Goal: Information Seeking & Learning: Learn about a topic

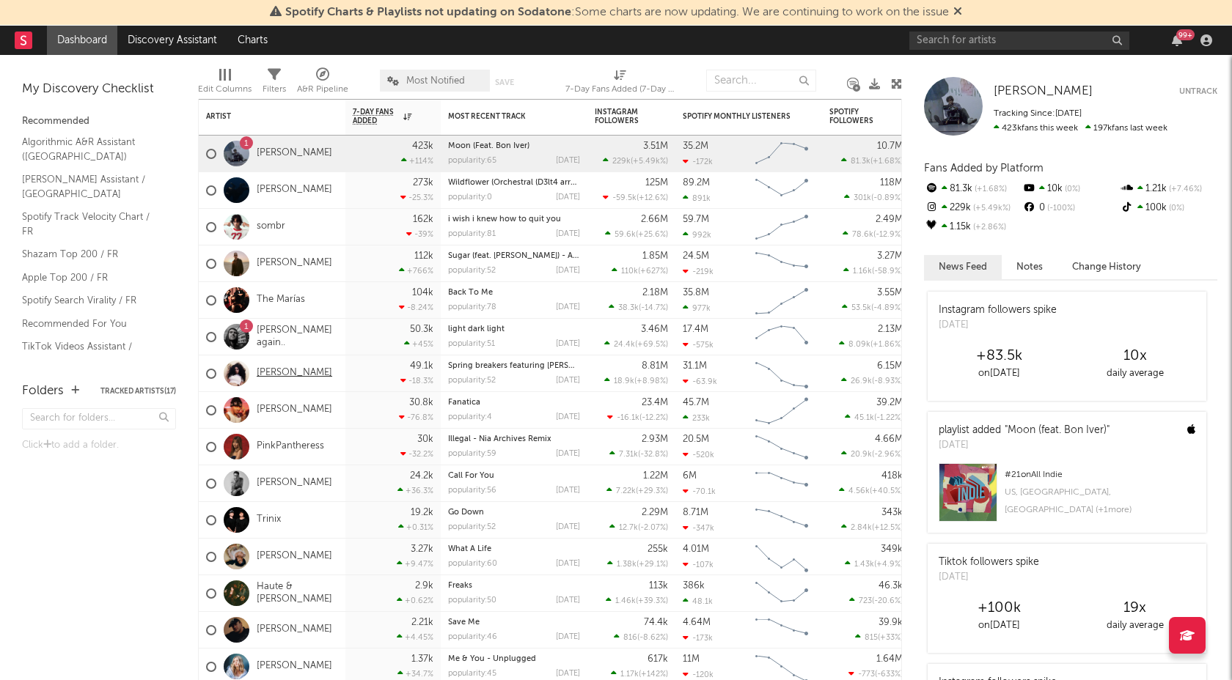
click at [275, 373] on link "[PERSON_NAME]" at bounding box center [295, 373] width 76 height 12
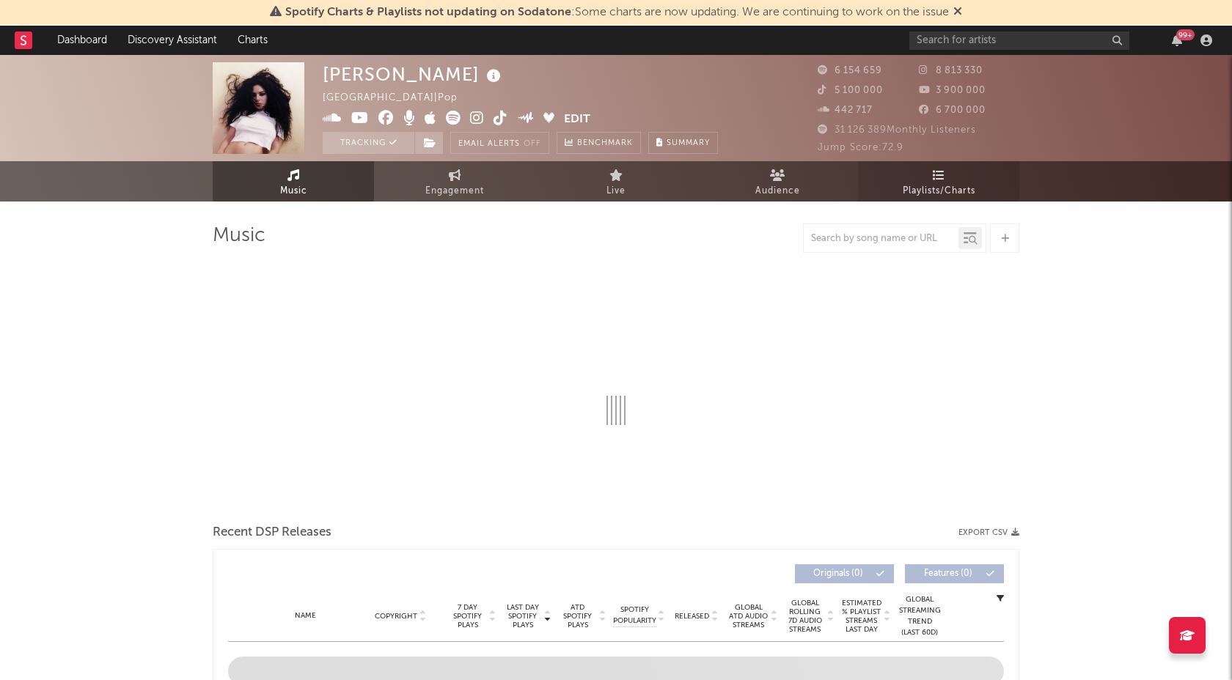
click at [927, 190] on span "Playlists/Charts" at bounding box center [938, 192] width 73 height 18
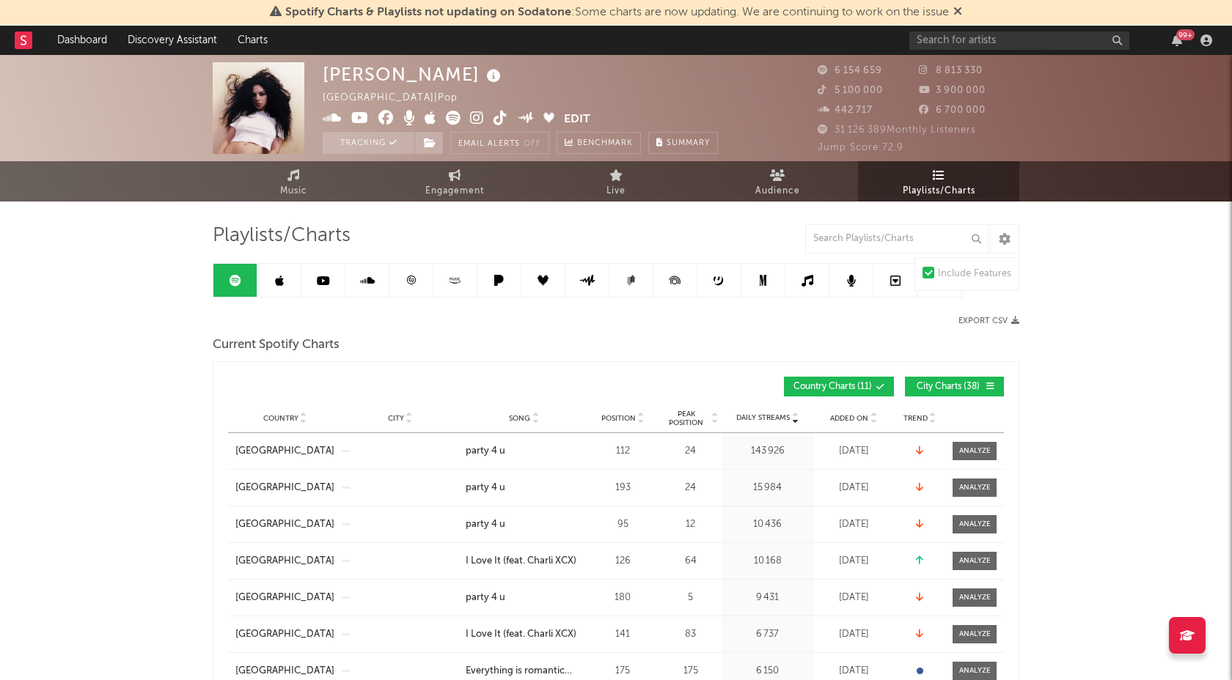
click at [935, 391] on button "City Charts ( 38 )" at bounding box center [954, 387] width 99 height 20
click at [520, 416] on span "Song" at bounding box center [519, 418] width 21 height 9
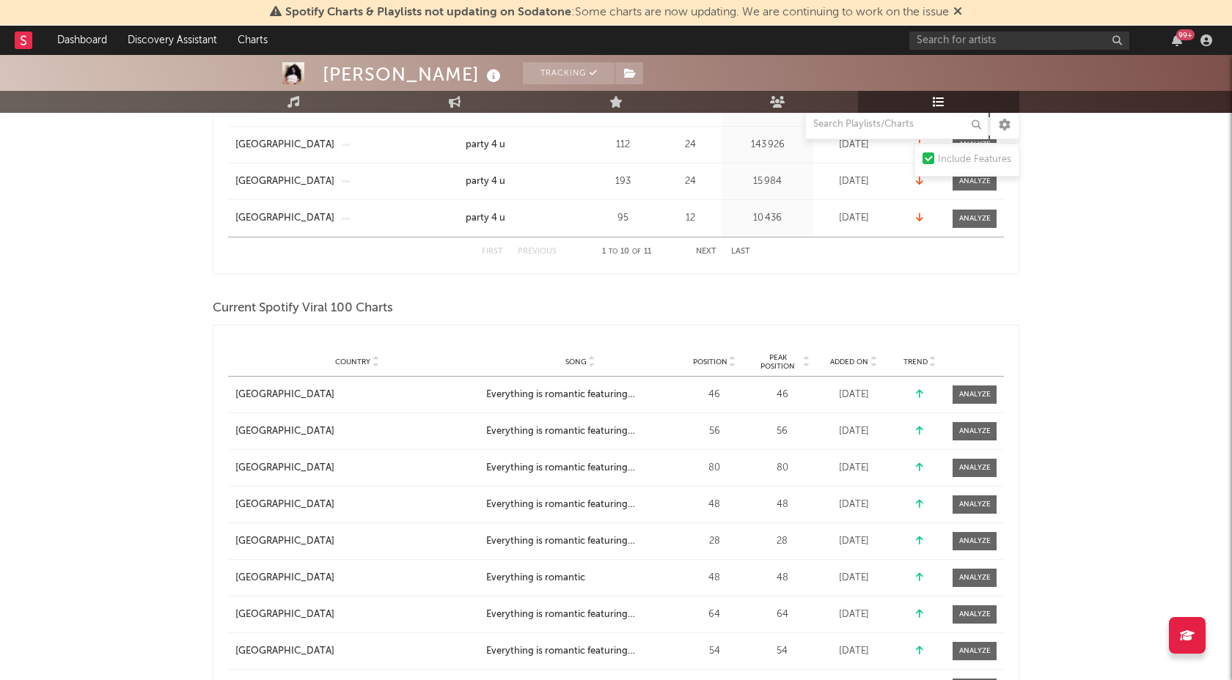
scroll to position [564, 0]
click at [578, 364] on span "Song" at bounding box center [575, 361] width 21 height 9
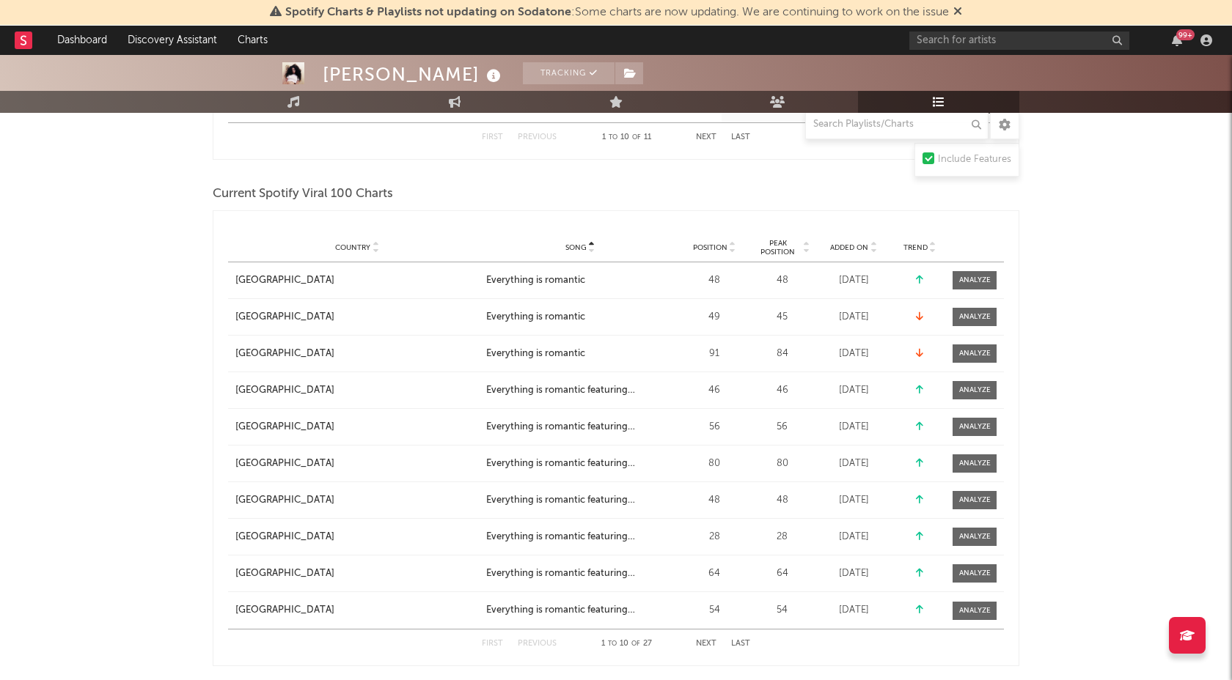
scroll to position [681, 0]
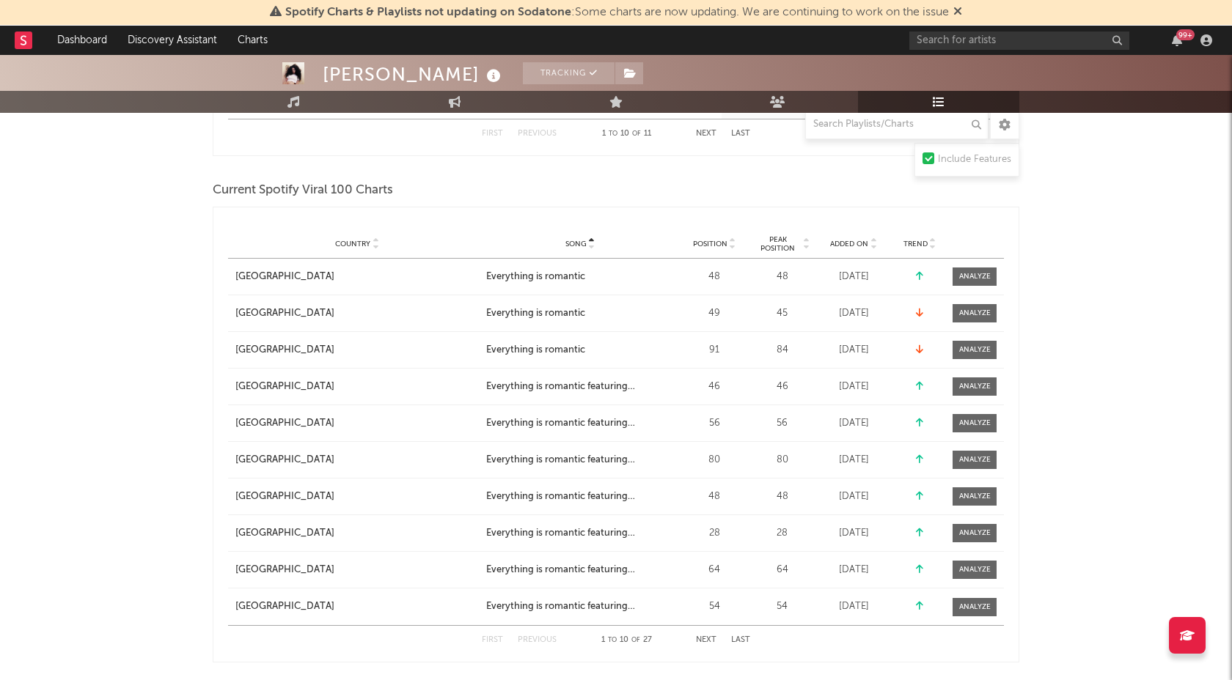
click at [705, 246] on span "Position" at bounding box center [710, 244] width 34 height 9
click at [704, 641] on button "Next" at bounding box center [706, 640] width 21 height 8
click at [704, 640] on button "Next" at bounding box center [706, 640] width 21 height 8
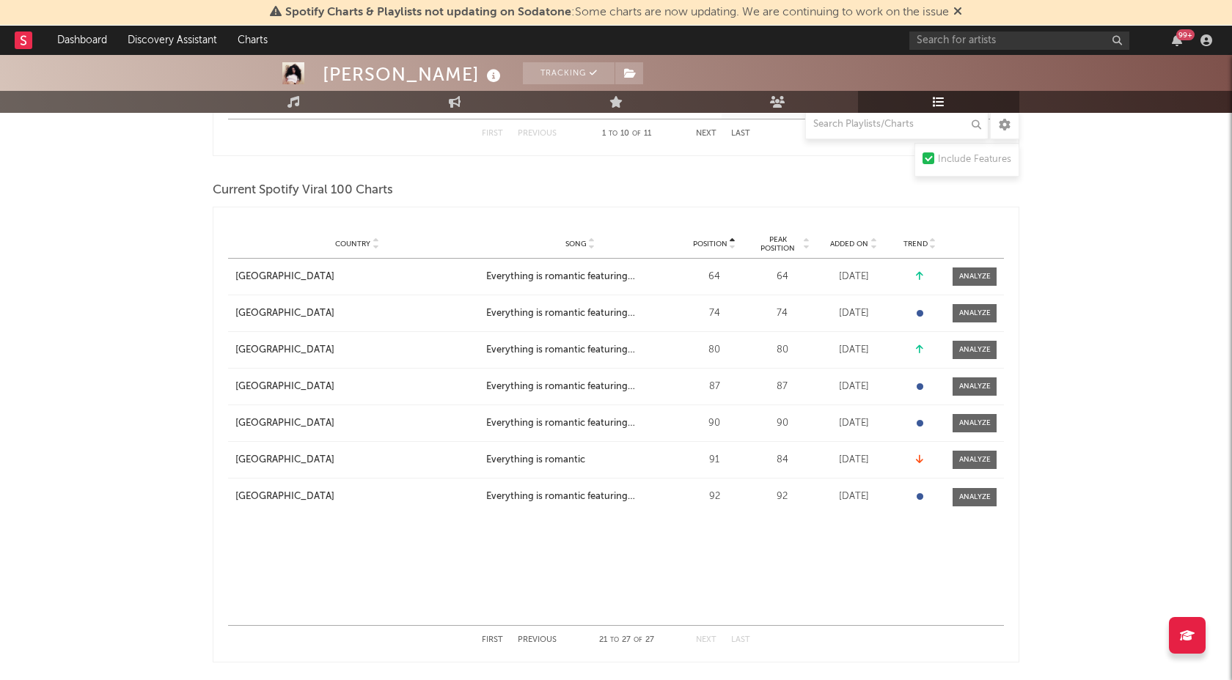
click at [490, 639] on button "First" at bounding box center [492, 640] width 21 height 8
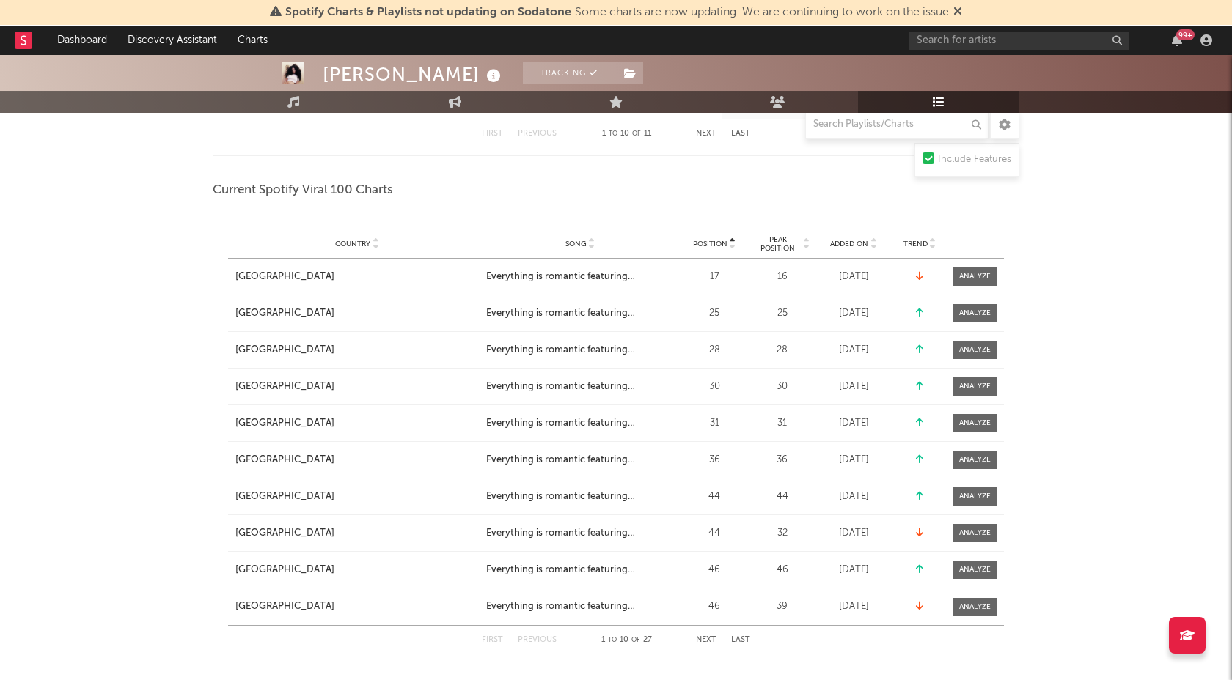
click at [702, 642] on button "Next" at bounding box center [706, 640] width 21 height 8
click at [704, 641] on button "Next" at bounding box center [706, 640] width 21 height 8
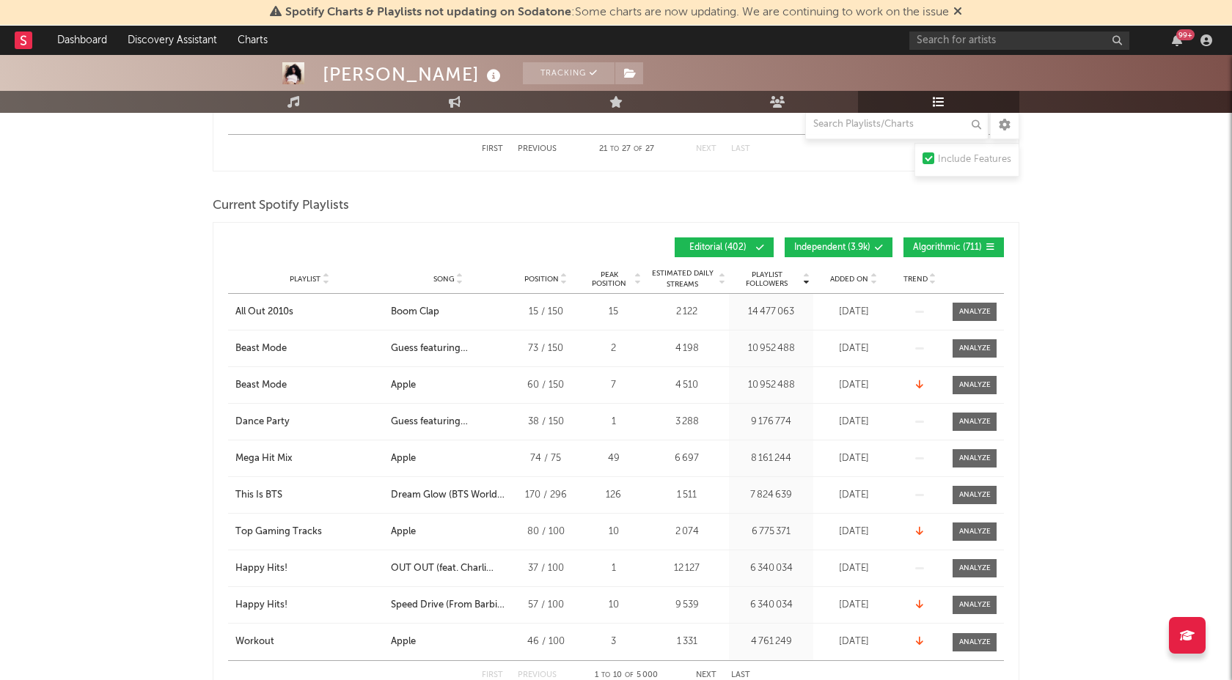
scroll to position [1171, 0]
click at [817, 250] on span "Independent ( 3.9k )" at bounding box center [832, 248] width 76 height 9
click at [930, 244] on span "Algorithmic ( 711 )" at bounding box center [947, 248] width 69 height 9
click at [429, 281] on div "Song" at bounding box center [448, 279] width 114 height 11
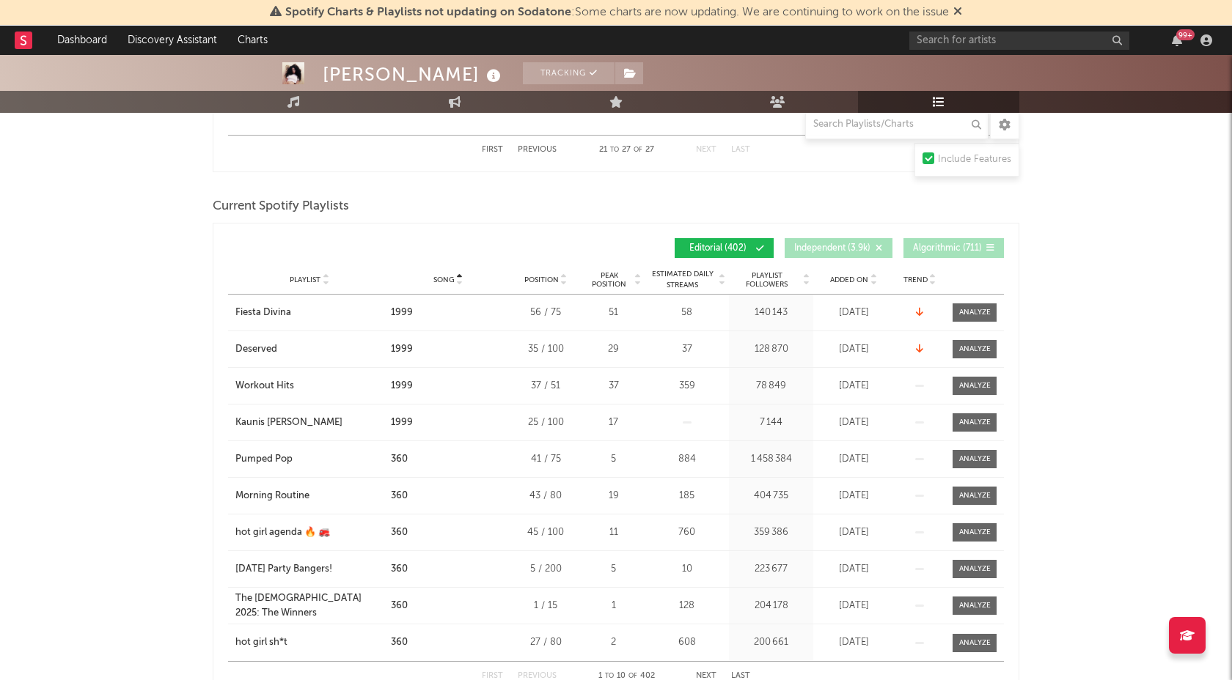
click at [438, 281] on span "Song" at bounding box center [443, 280] width 21 height 9
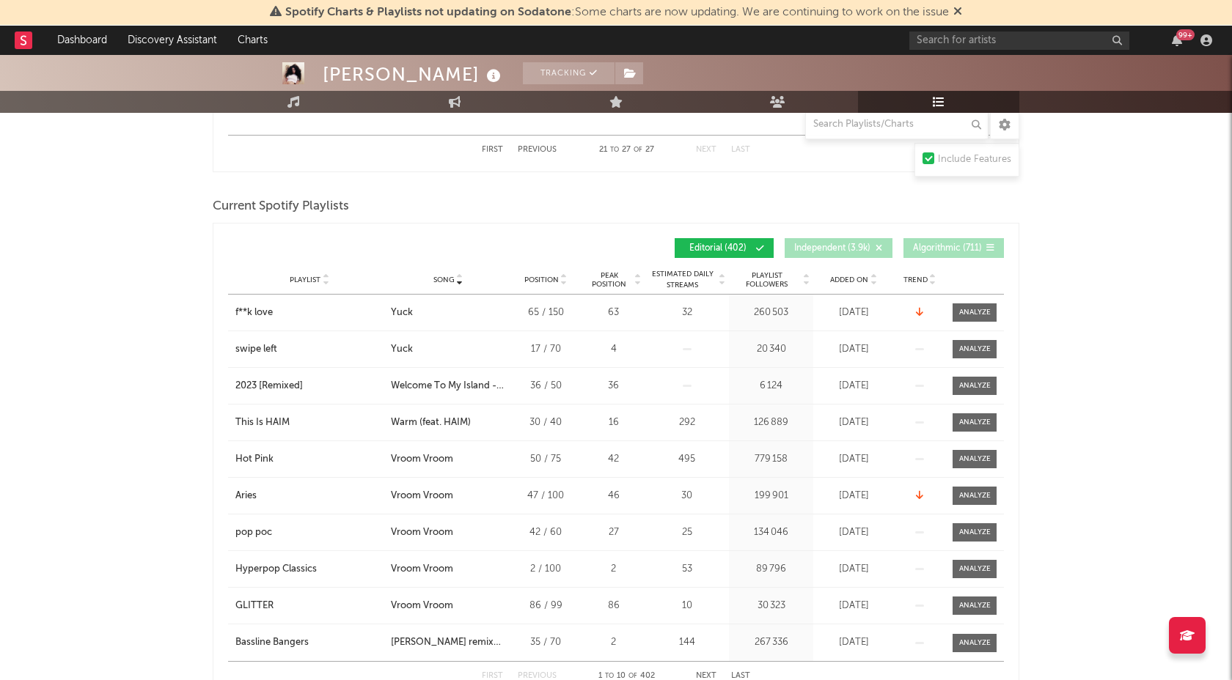
click at [438, 281] on span "Song" at bounding box center [443, 280] width 21 height 9
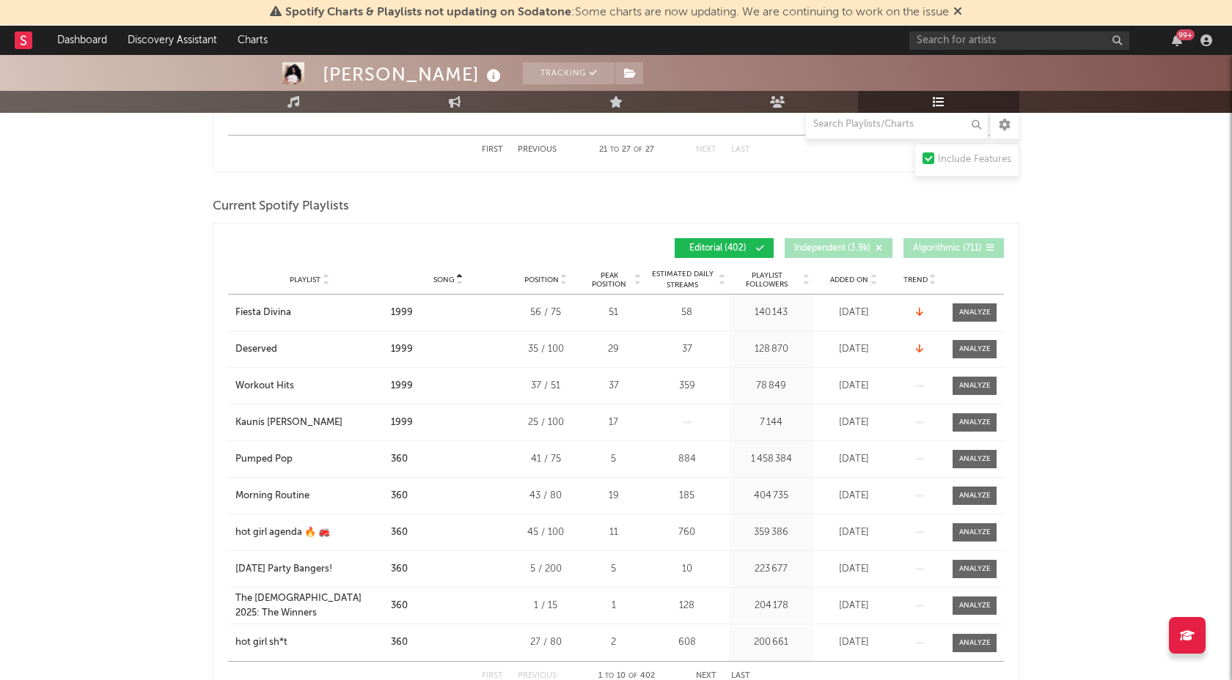
click at [702, 677] on button "Next" at bounding box center [706, 676] width 21 height 8
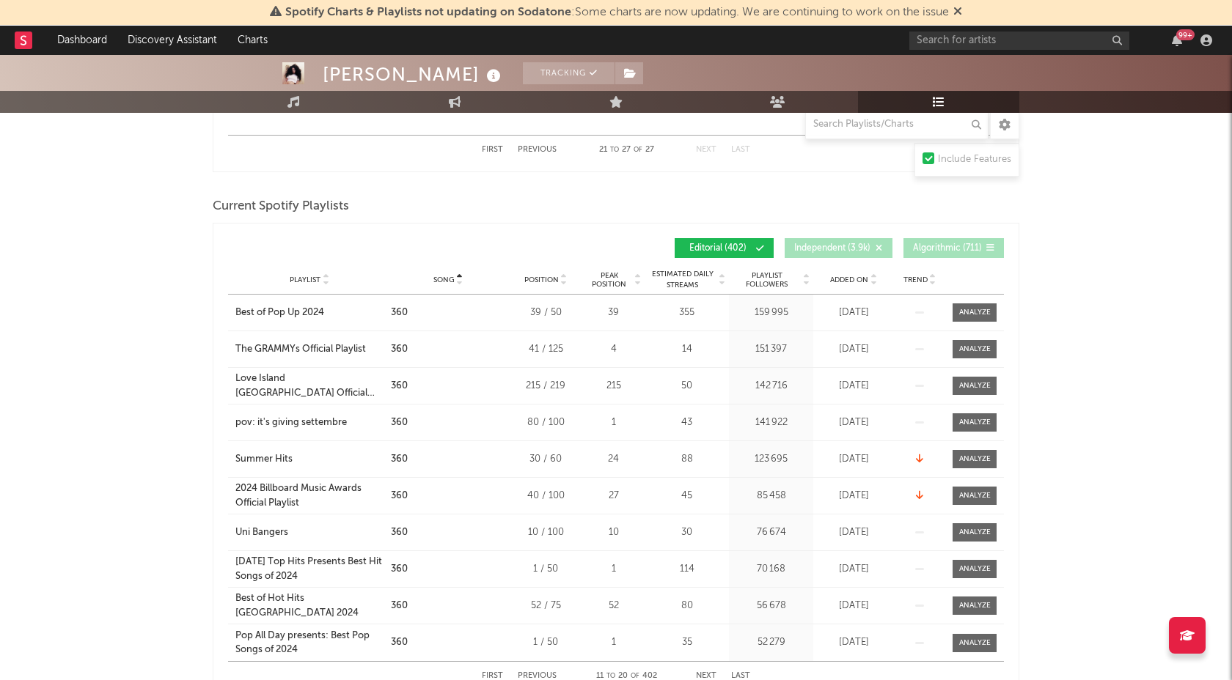
click at [702, 677] on button "Next" at bounding box center [706, 676] width 21 height 8
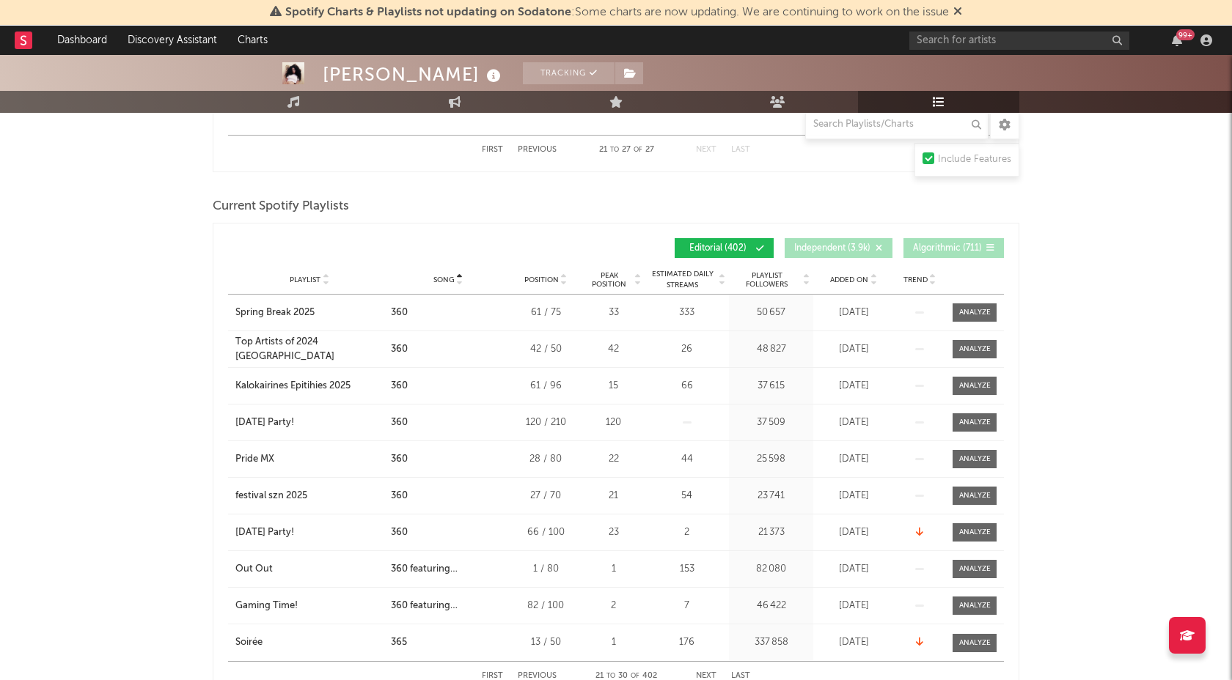
click at [702, 677] on button "Next" at bounding box center [706, 676] width 21 height 8
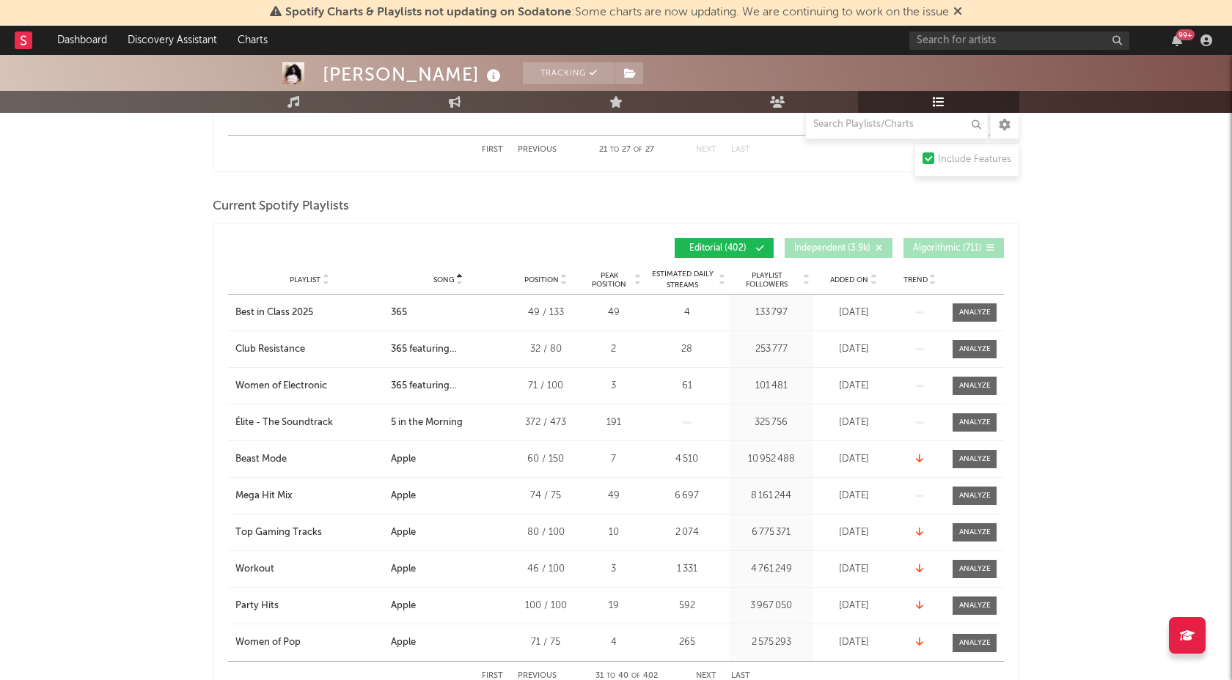
click at [702, 677] on button "Next" at bounding box center [706, 676] width 21 height 8
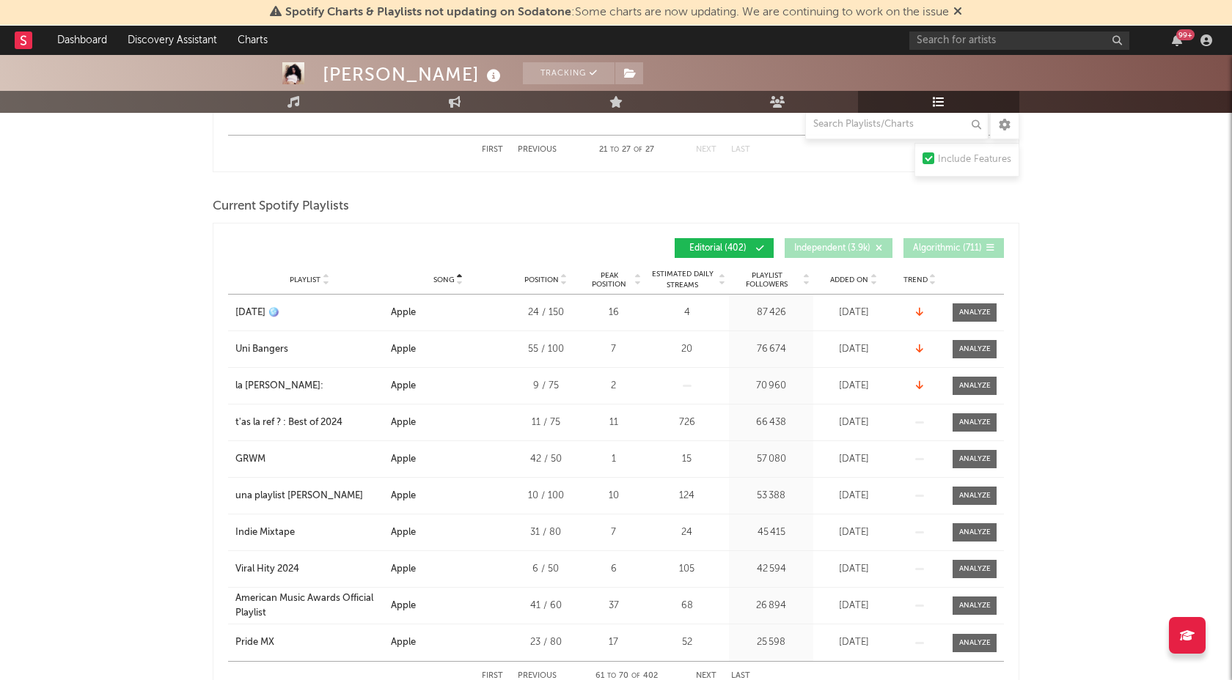
click at [702, 677] on button "Next" at bounding box center [706, 676] width 21 height 8
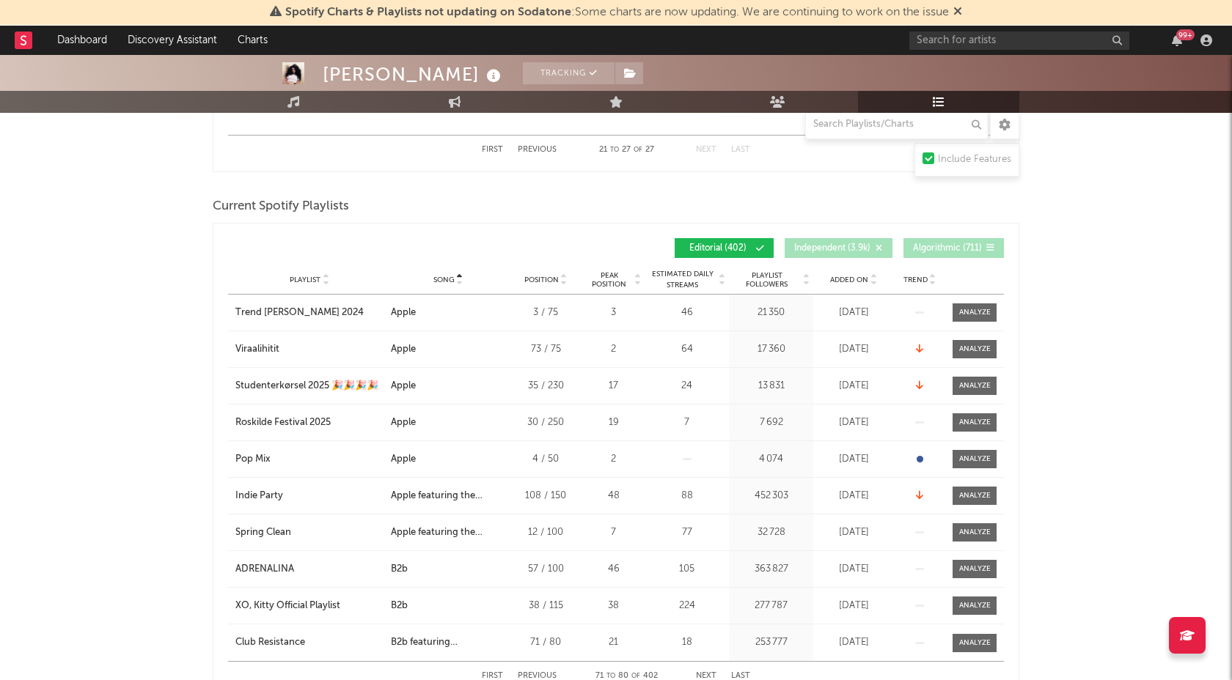
click at [702, 677] on button "Next" at bounding box center [706, 676] width 21 height 8
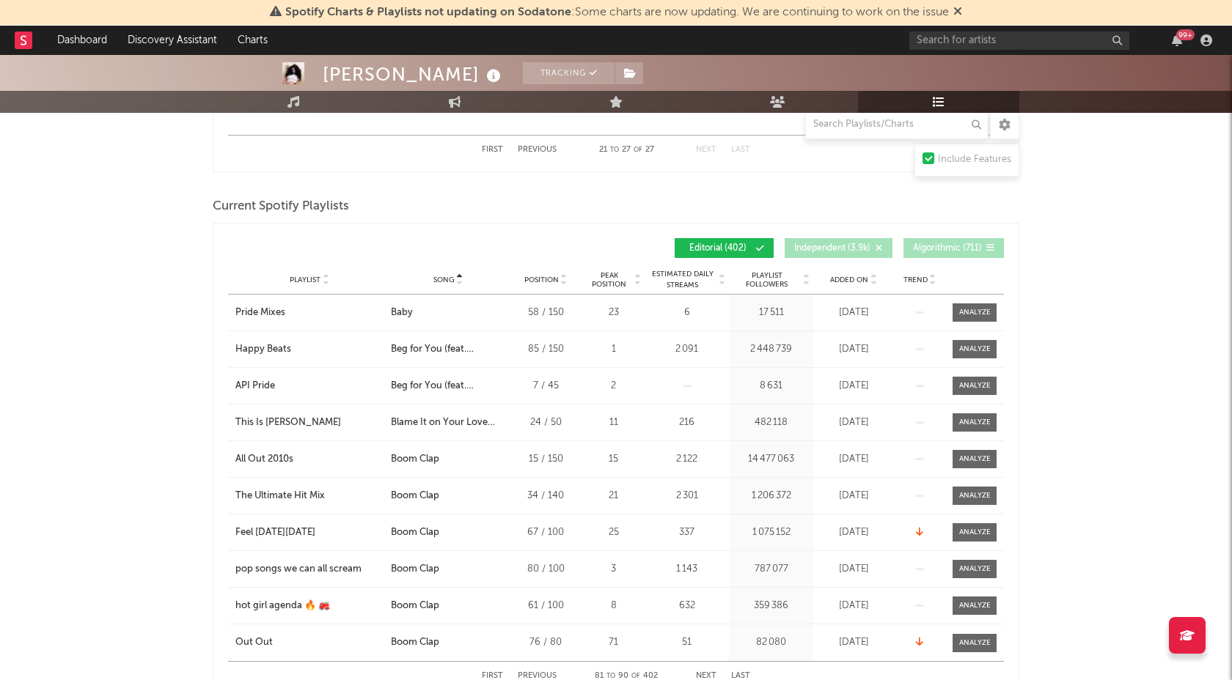
click at [702, 677] on button "Next" at bounding box center [706, 676] width 21 height 8
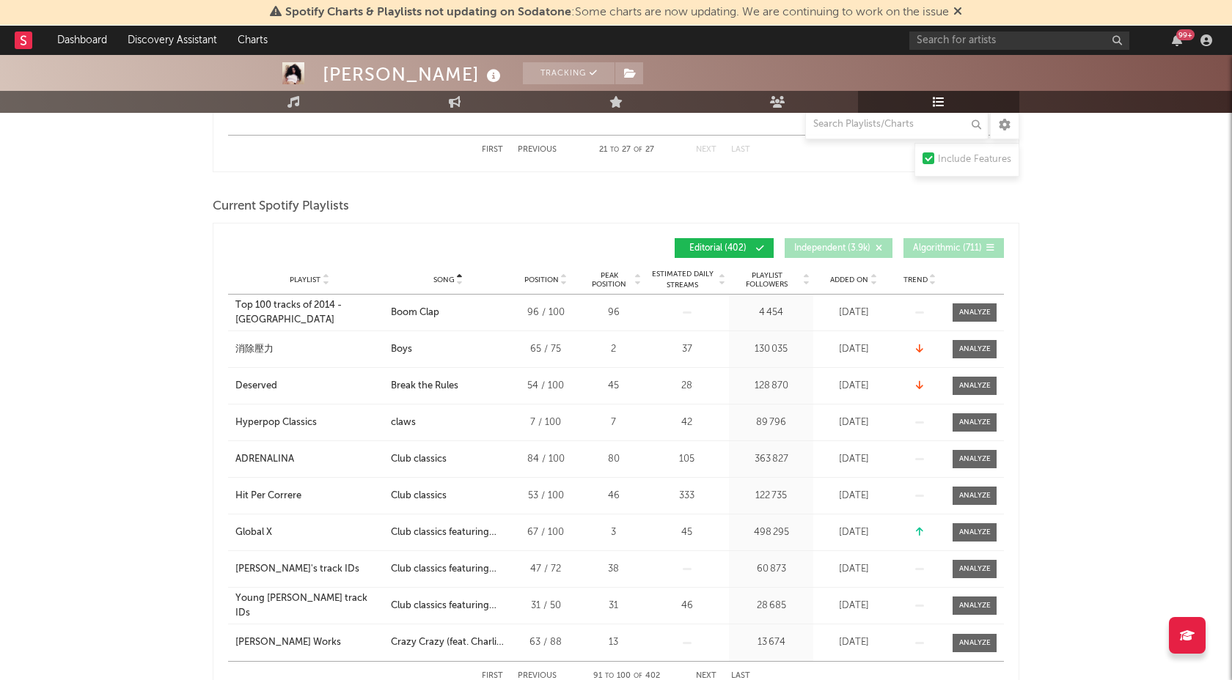
click at [702, 677] on button "Next" at bounding box center [706, 676] width 21 height 8
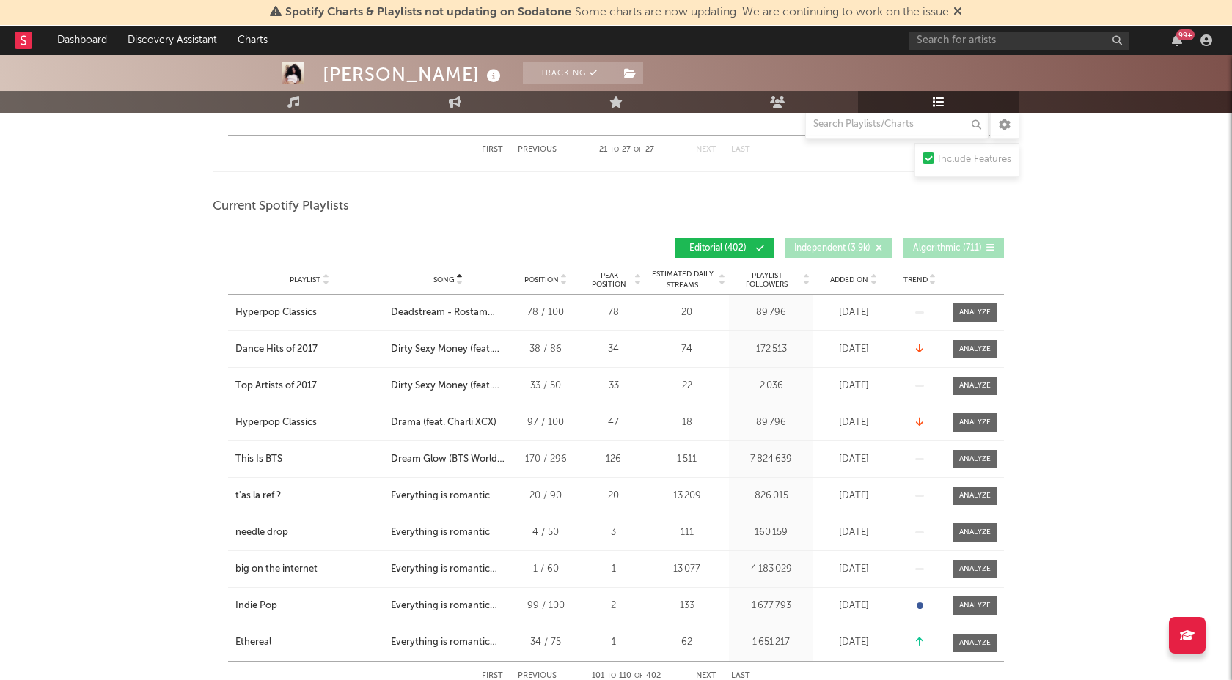
click at [702, 677] on button "Next" at bounding box center [706, 676] width 21 height 8
click at [539, 675] on button "Previous" at bounding box center [537, 676] width 39 height 8
click at [707, 674] on button "Next" at bounding box center [706, 676] width 21 height 8
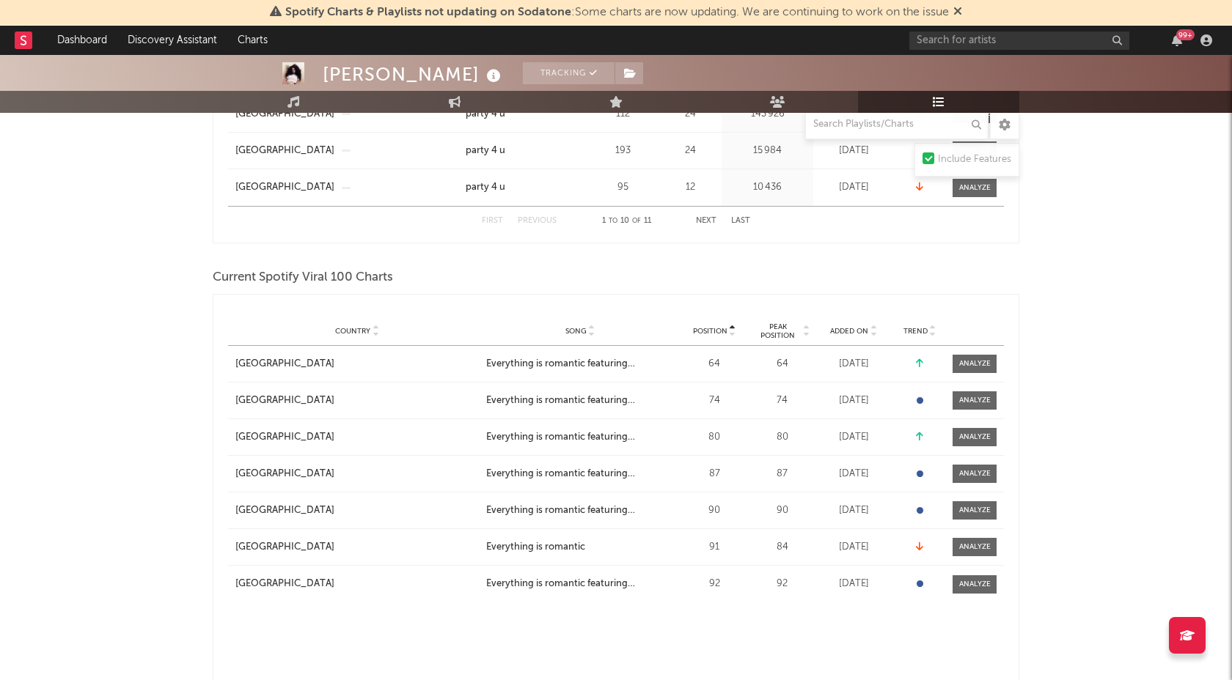
scroll to position [0, 0]
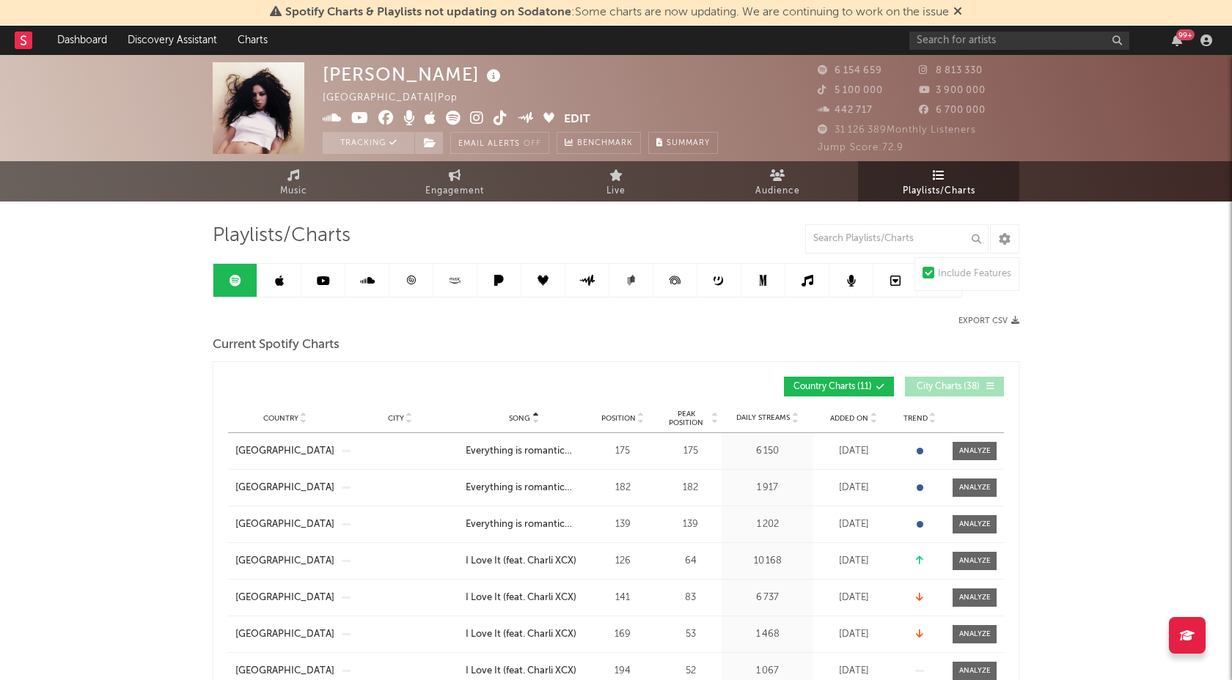
click at [285, 290] on link at bounding box center [279, 280] width 44 height 33
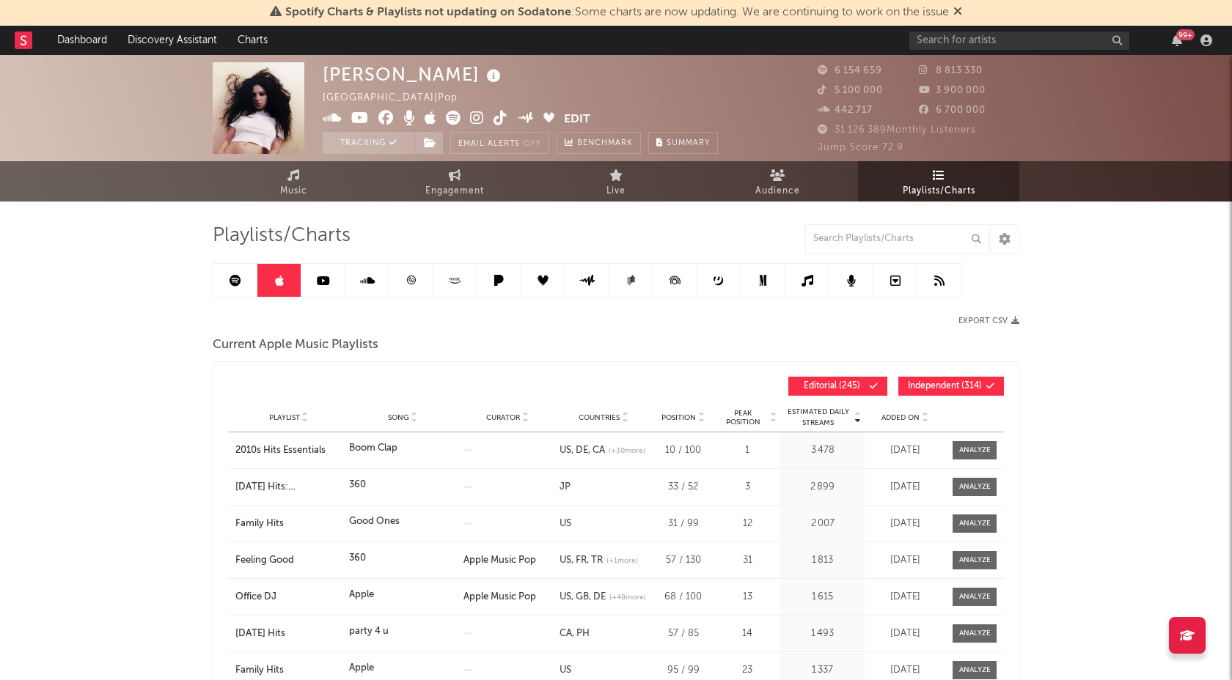
click at [974, 390] on span "Independent ( 314 )" at bounding box center [945, 386] width 74 height 9
click at [396, 415] on span "Song" at bounding box center [398, 417] width 21 height 9
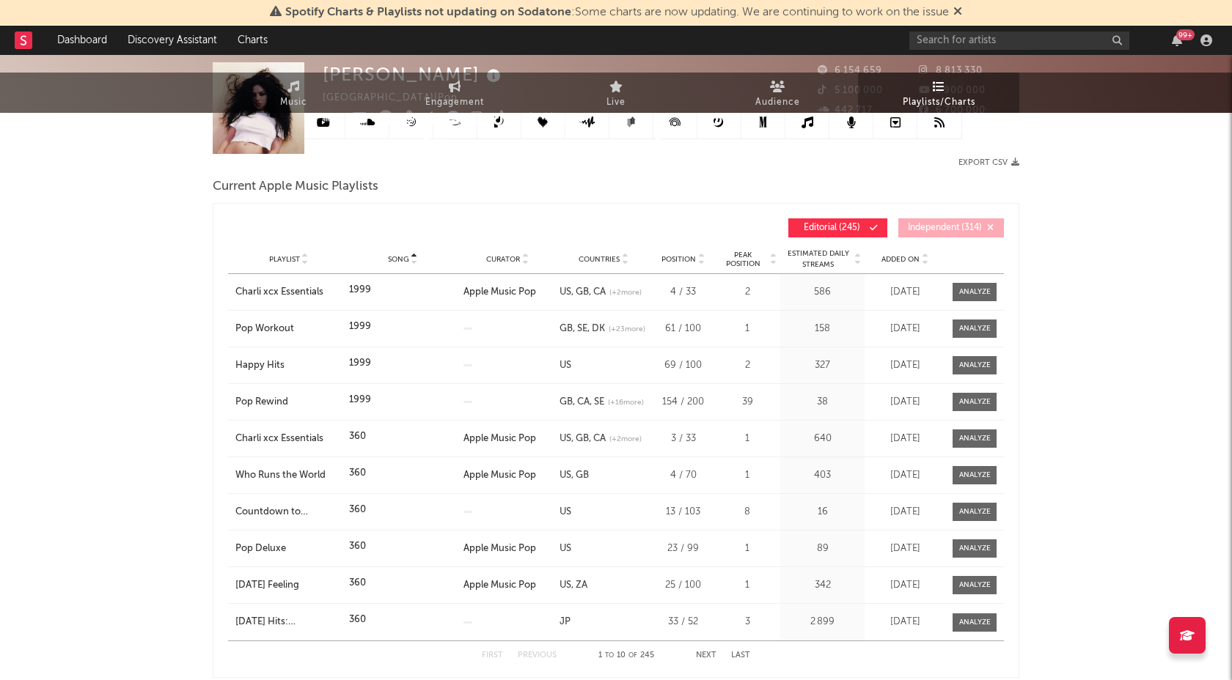
scroll to position [195, 0]
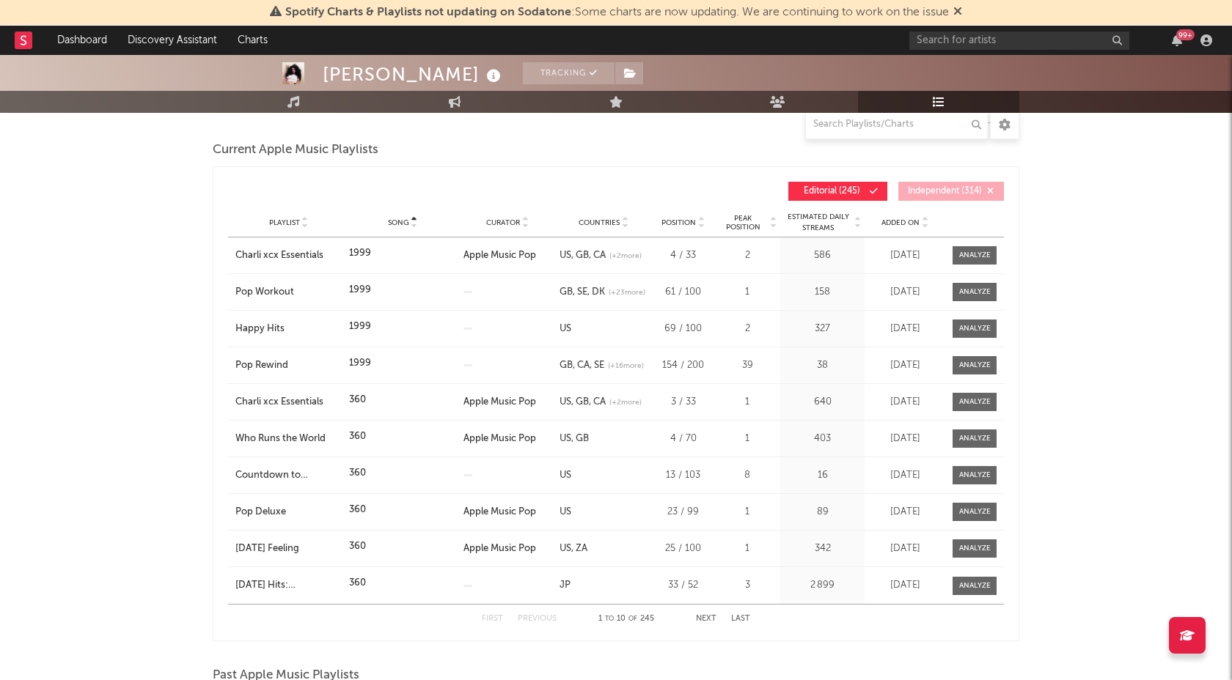
click at [709, 624] on div "First Previous 1 to 10 of 245 Next Last" at bounding box center [616, 619] width 268 height 29
click at [708, 621] on button "Next" at bounding box center [706, 619] width 21 height 8
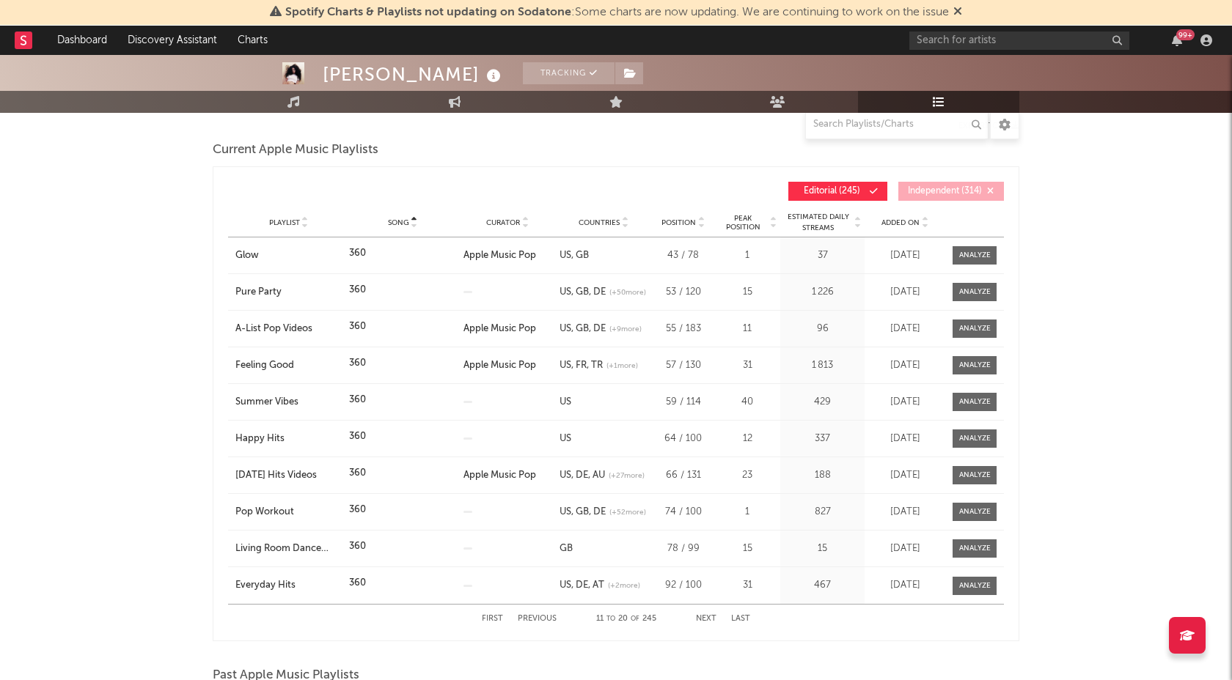
click at [707, 619] on button "Next" at bounding box center [706, 619] width 21 height 8
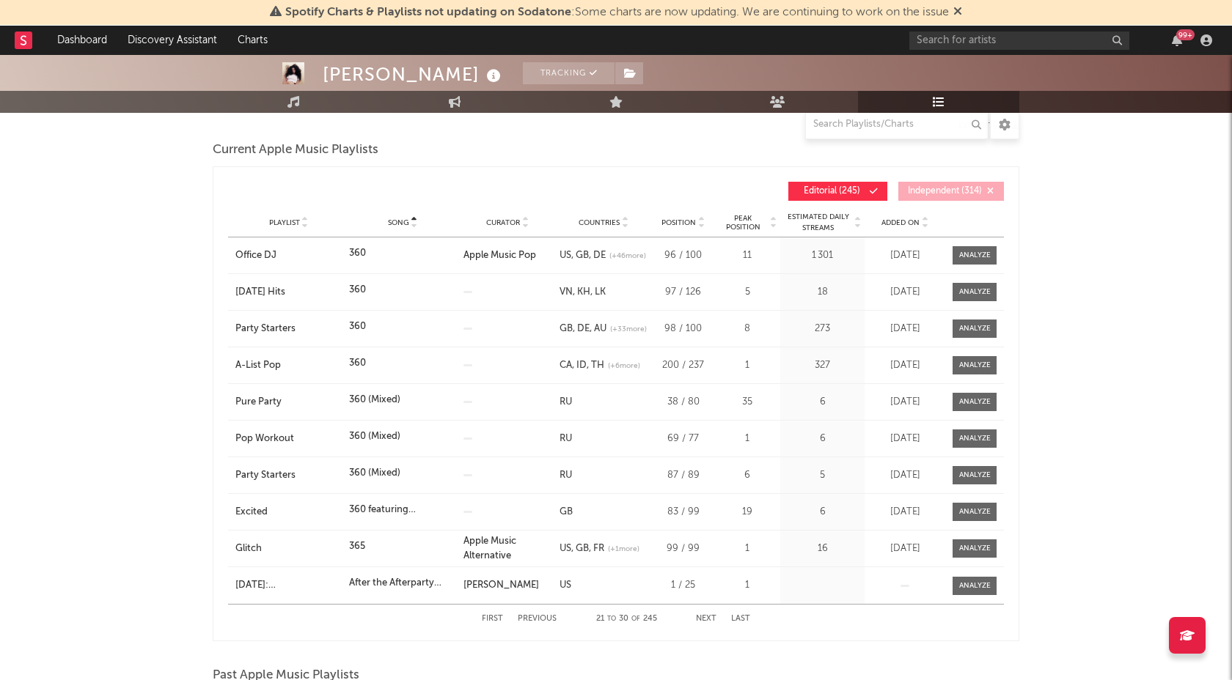
click at [707, 619] on button "Next" at bounding box center [706, 619] width 21 height 8
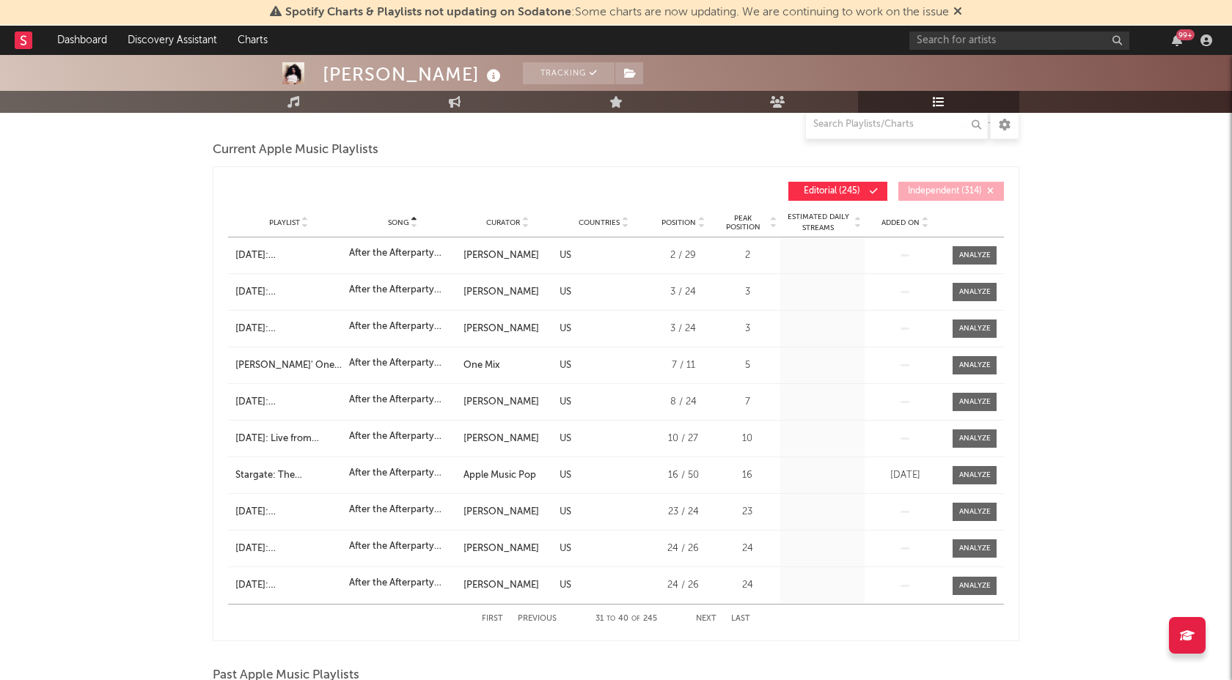
click at [707, 619] on button "Next" at bounding box center [706, 619] width 21 height 8
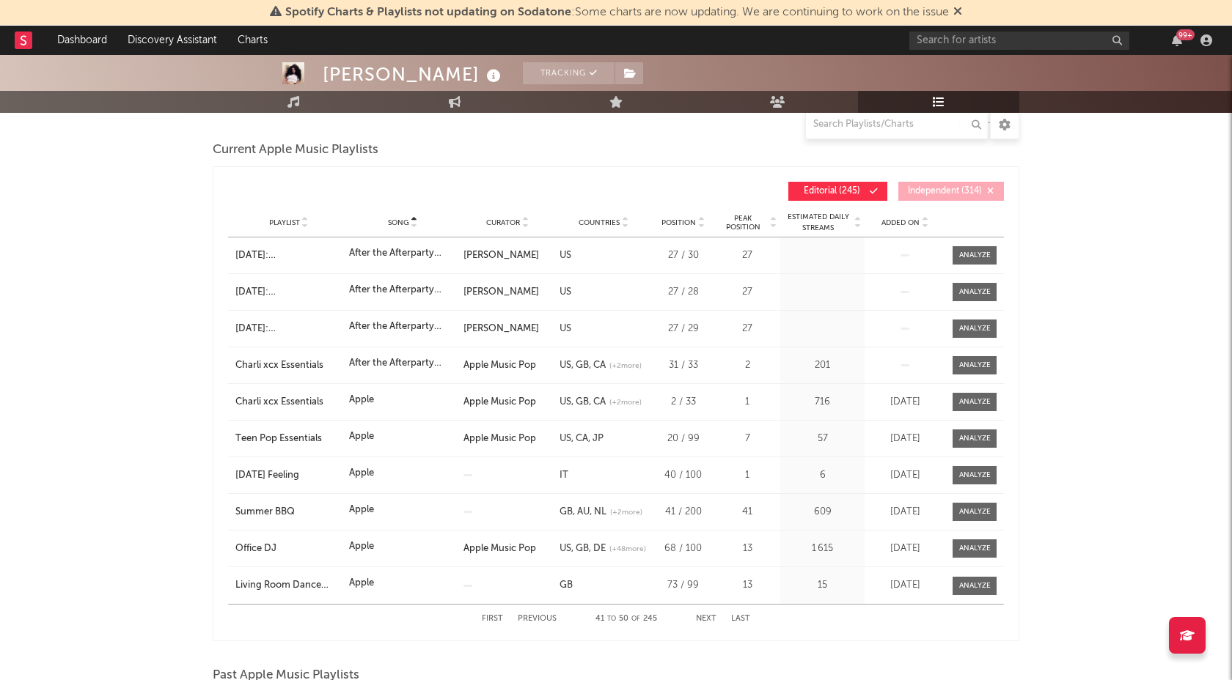
click at [707, 619] on button "Next" at bounding box center [706, 619] width 21 height 8
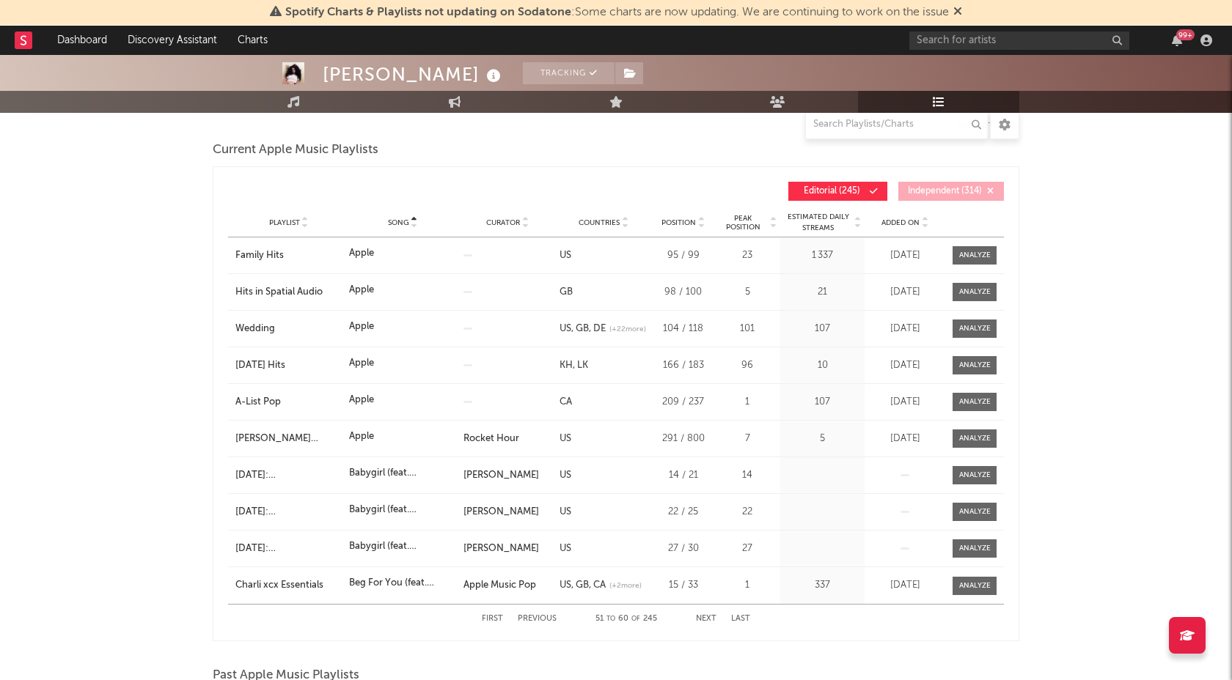
click at [707, 619] on button "Next" at bounding box center [706, 619] width 21 height 8
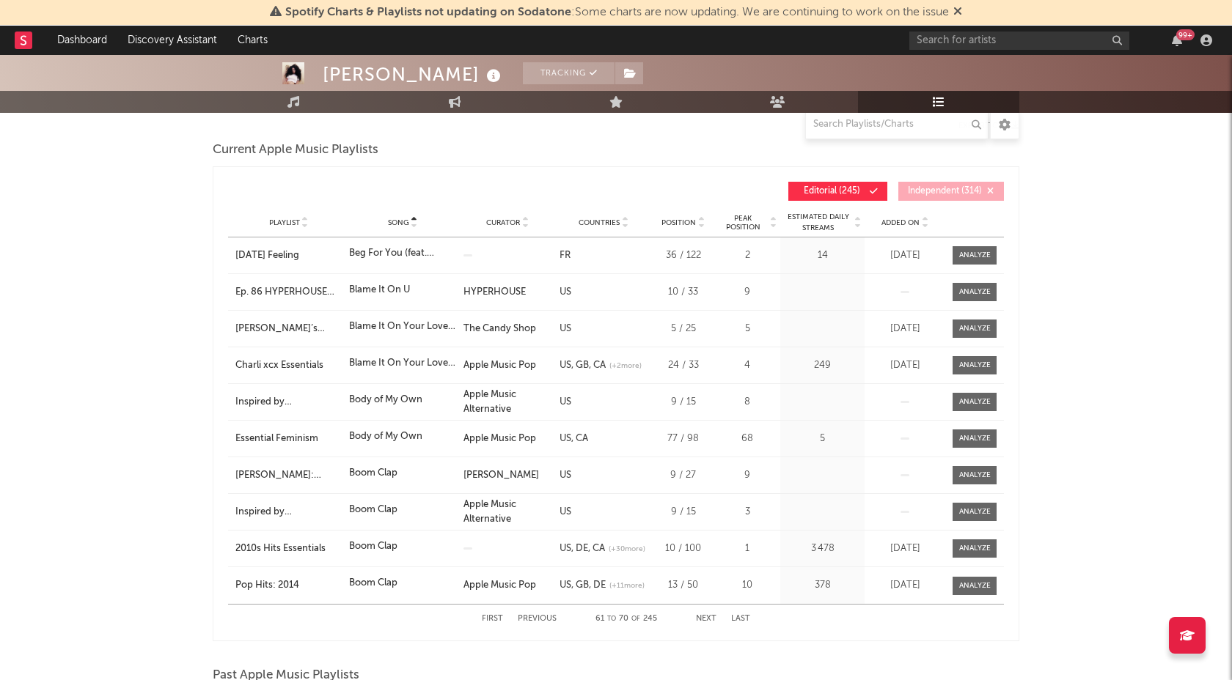
click at [707, 619] on button "Next" at bounding box center [706, 619] width 21 height 8
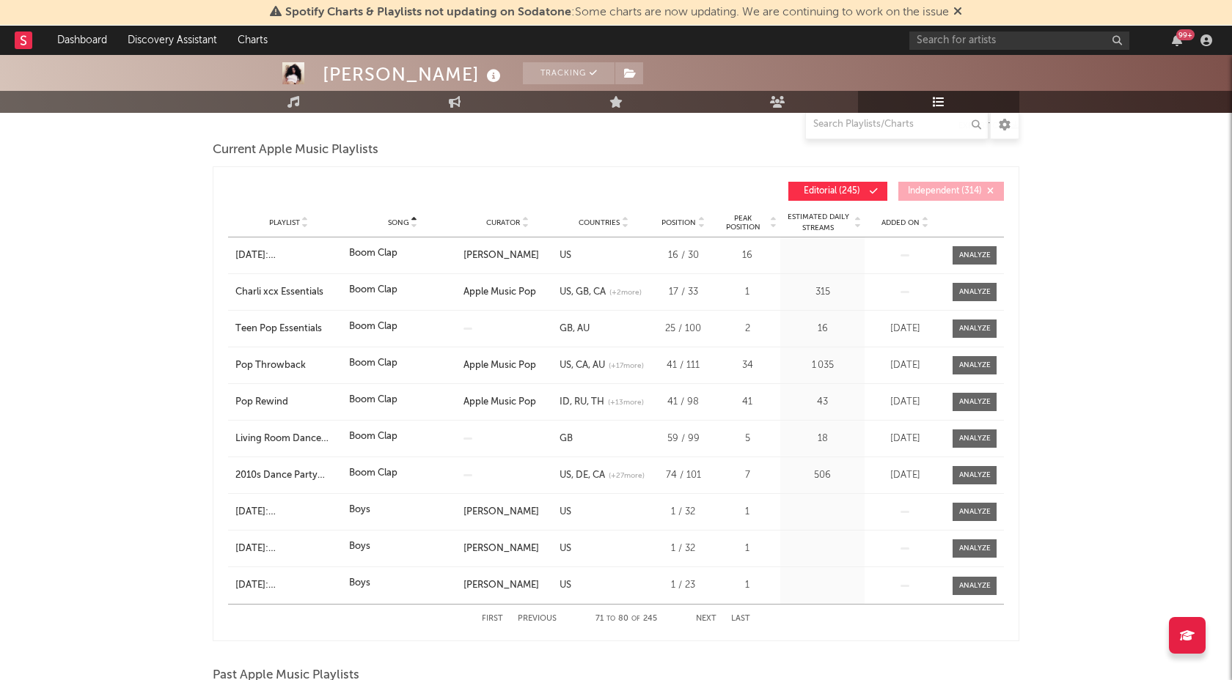
click at [707, 619] on button "Next" at bounding box center [706, 619] width 21 height 8
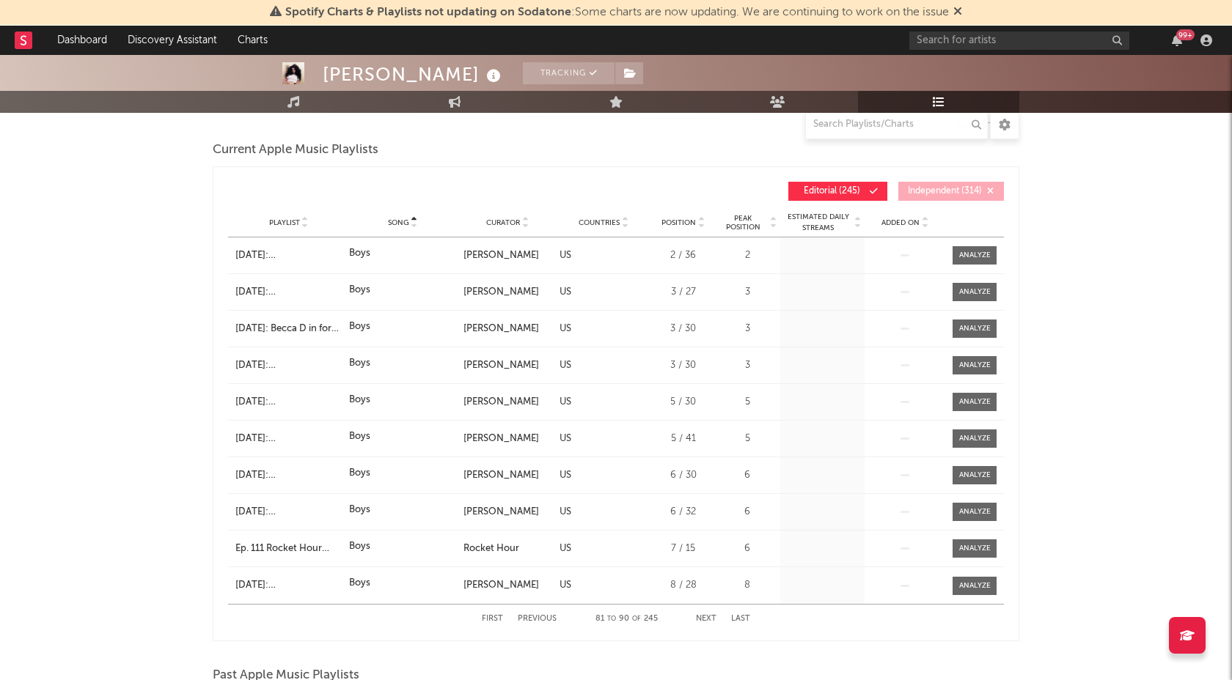
click at [707, 619] on button "Next" at bounding box center [706, 619] width 21 height 8
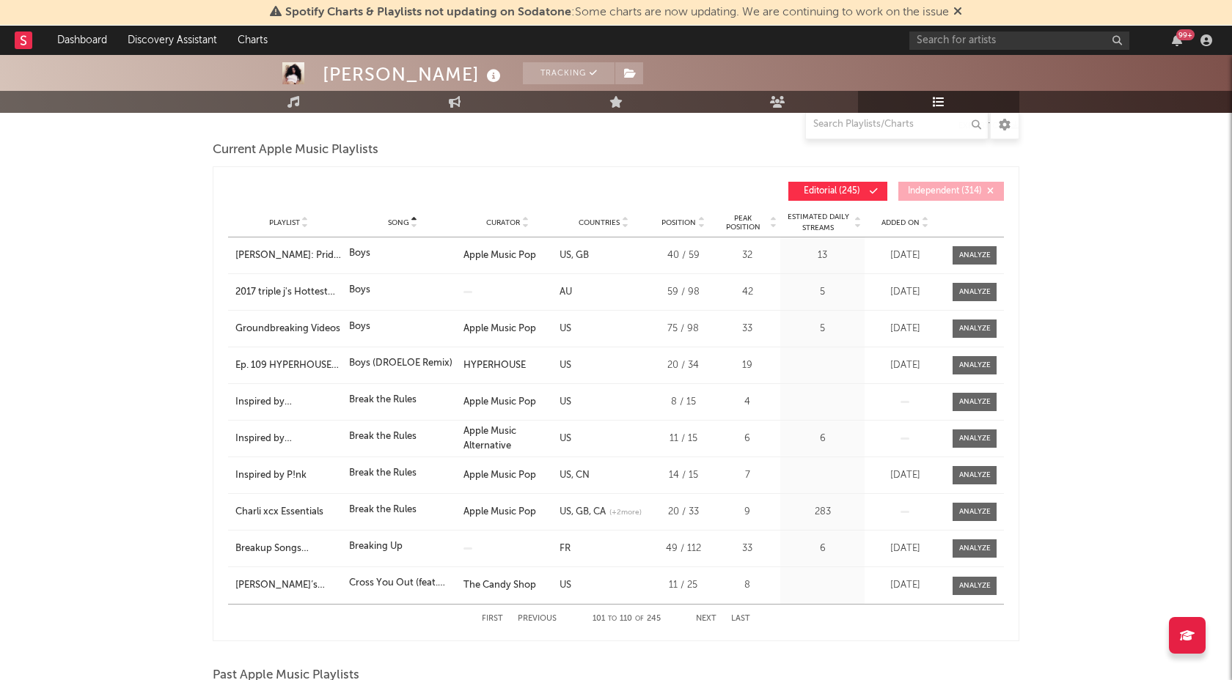
click at [707, 619] on button "Next" at bounding box center [706, 619] width 21 height 8
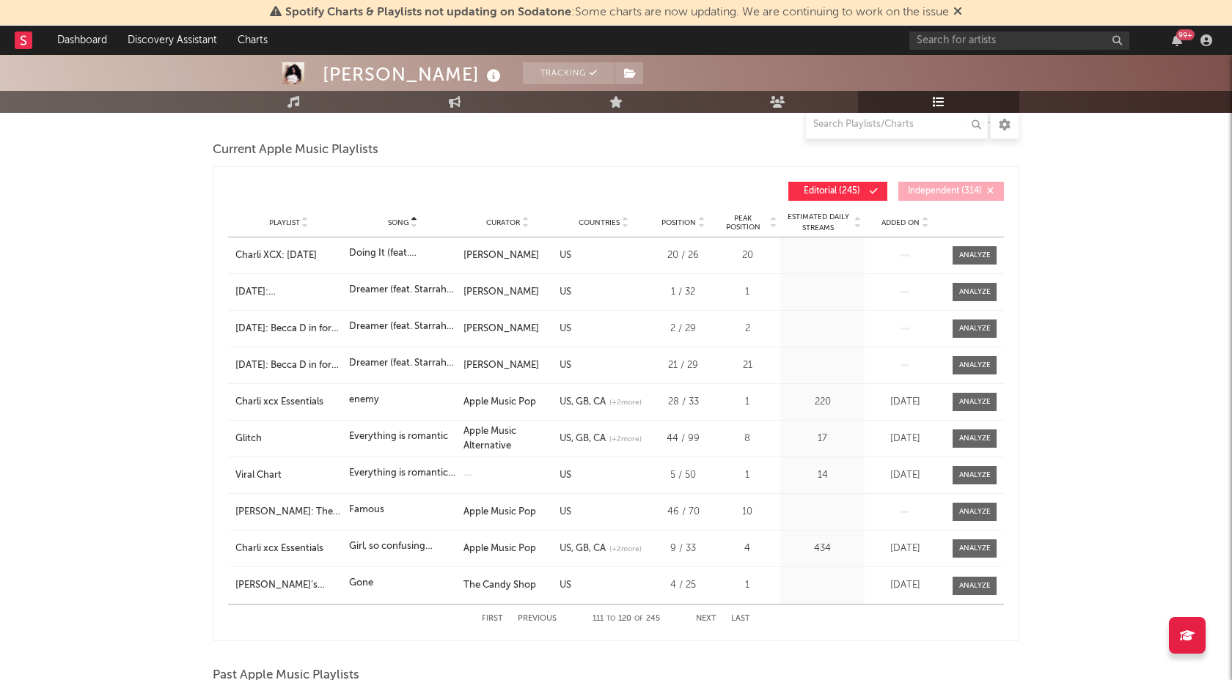
scroll to position [0, 0]
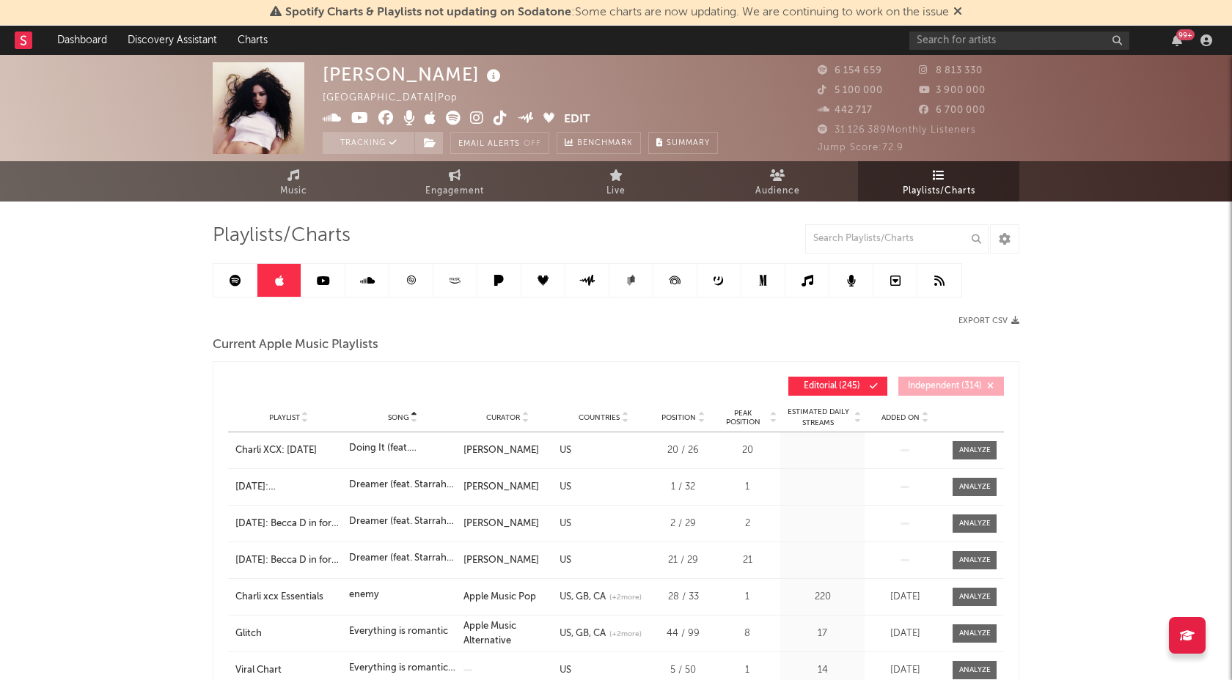
click at [407, 275] on icon at bounding box center [410, 280] width 11 height 11
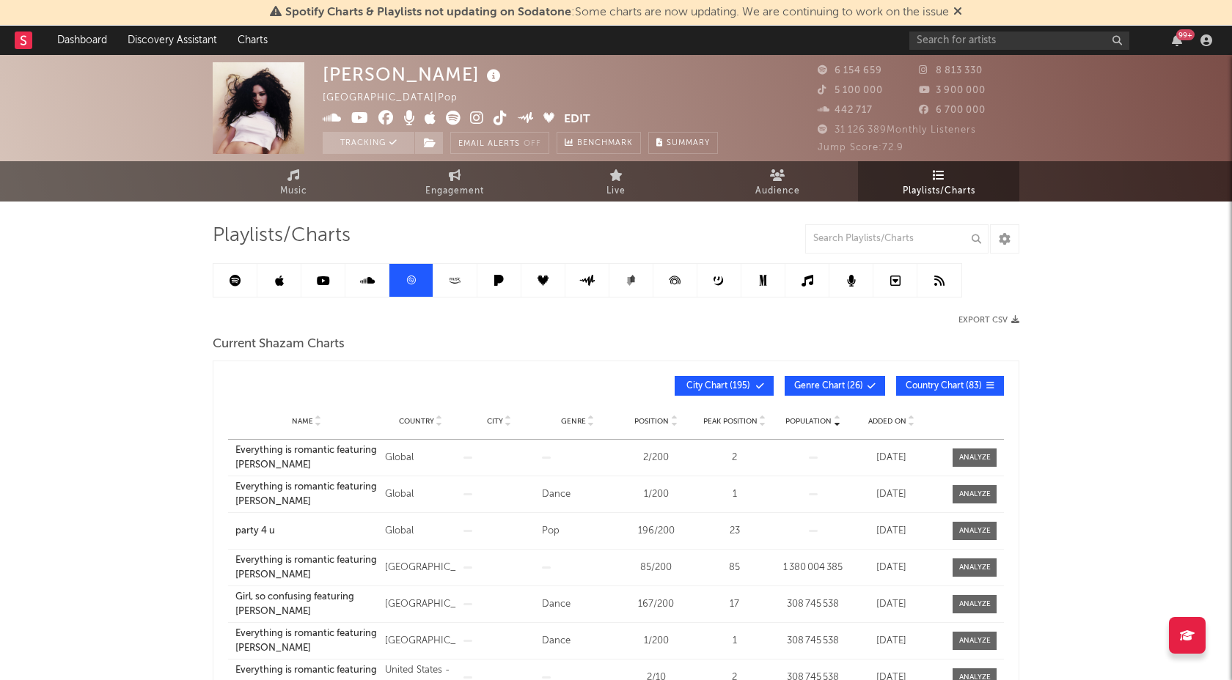
click at [743, 385] on span "City Chart ( 195 )" at bounding box center [717, 386] width 67 height 9
click at [834, 383] on span "Genre Chart ( 26 )" at bounding box center [828, 386] width 69 height 9
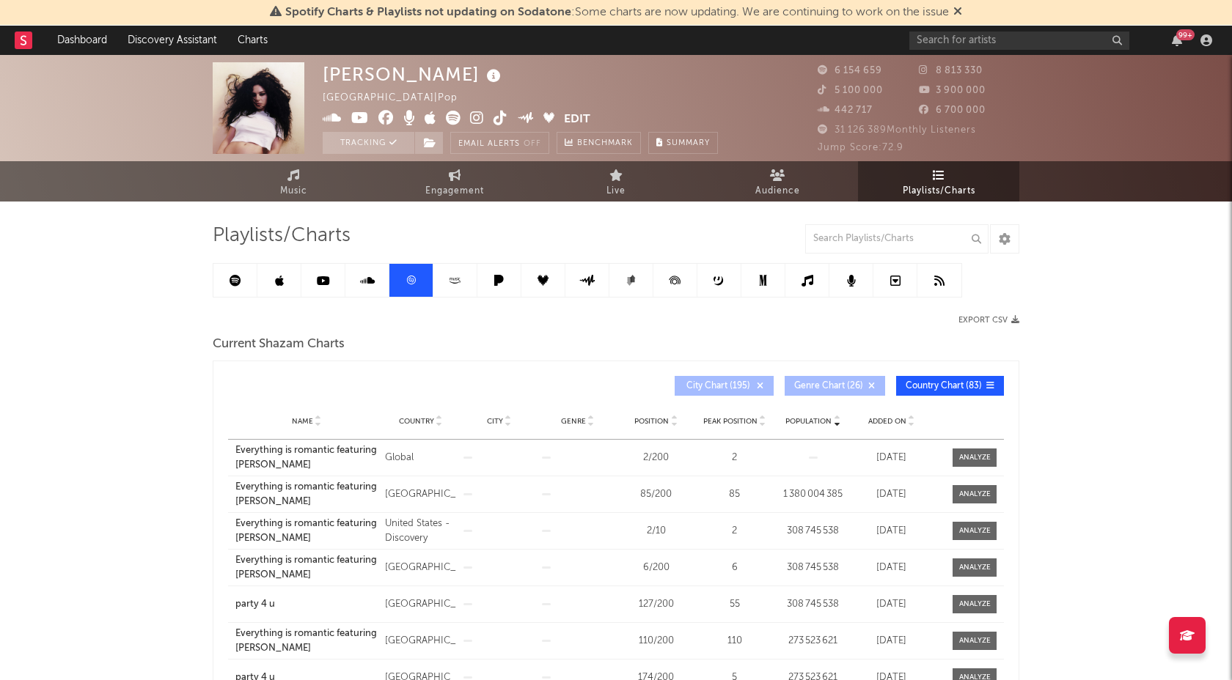
click at [300, 419] on span "Name" at bounding box center [302, 421] width 21 height 9
click at [641, 417] on span "Position" at bounding box center [651, 421] width 34 height 9
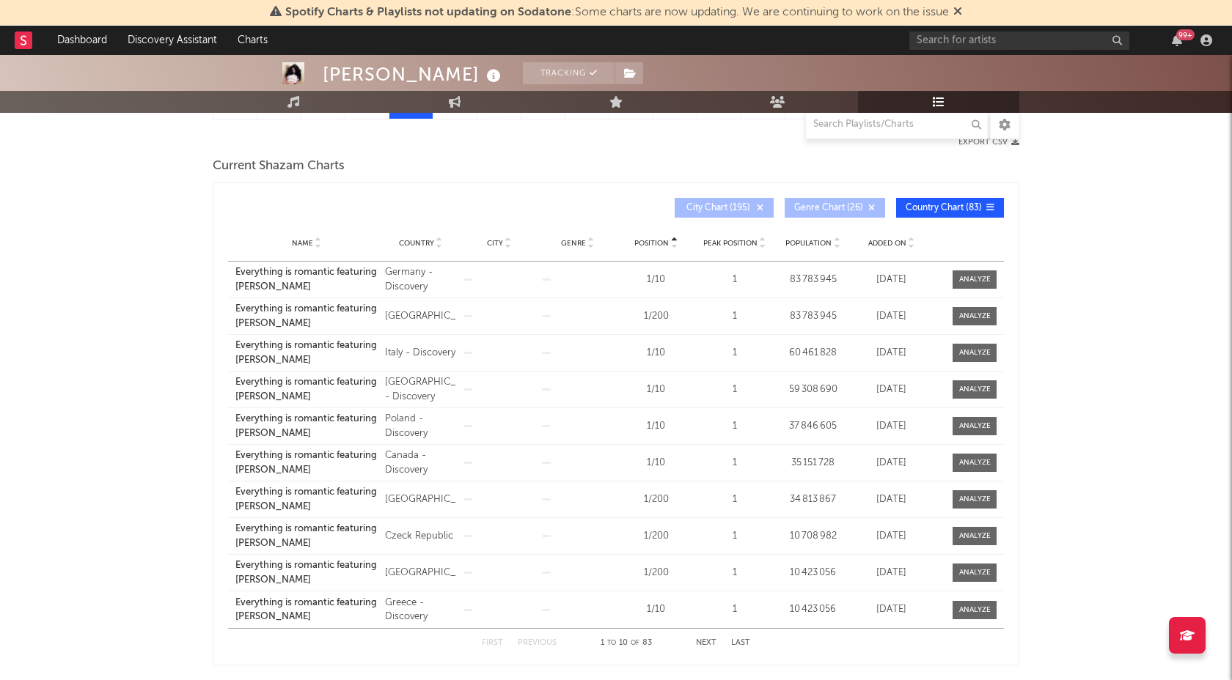
scroll to position [180, 0]
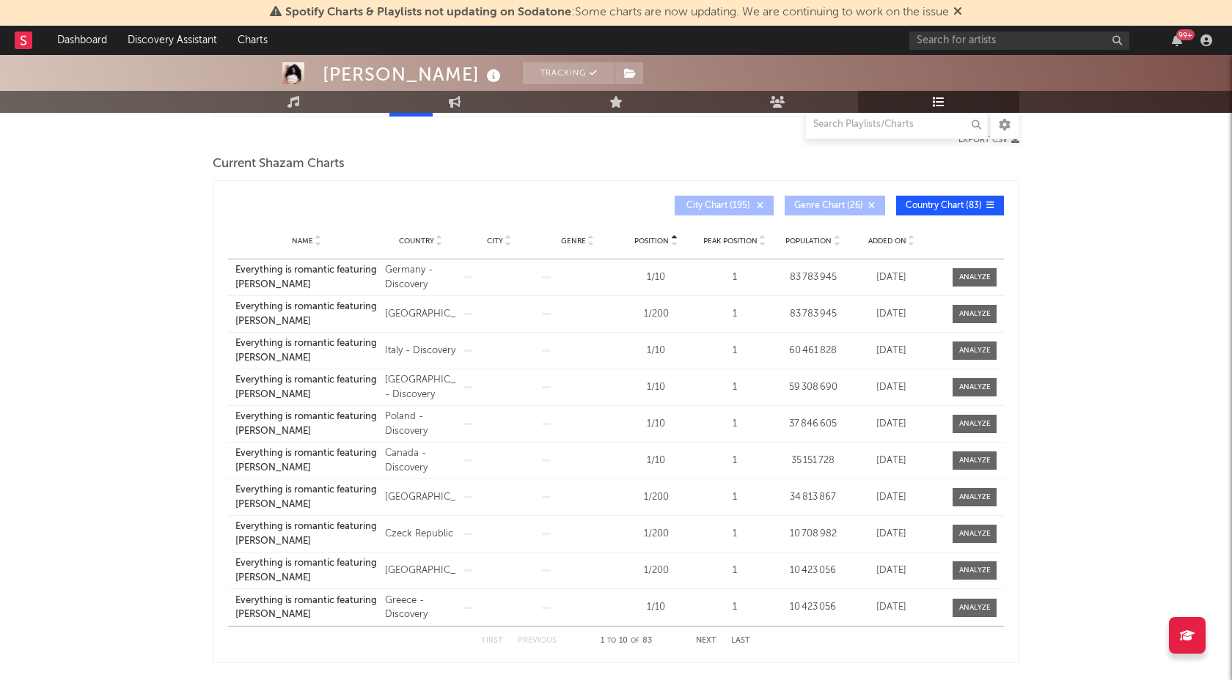
click at [707, 633] on div "First Previous 1 to 10 of 83 Next Last" at bounding box center [616, 641] width 268 height 29
click at [704, 641] on button "Next" at bounding box center [706, 641] width 21 height 8
click at [700, 641] on button "Next" at bounding box center [706, 641] width 21 height 8
click at [710, 638] on button "Next" at bounding box center [706, 641] width 21 height 8
